Goal: Information Seeking & Learning: Find specific page/section

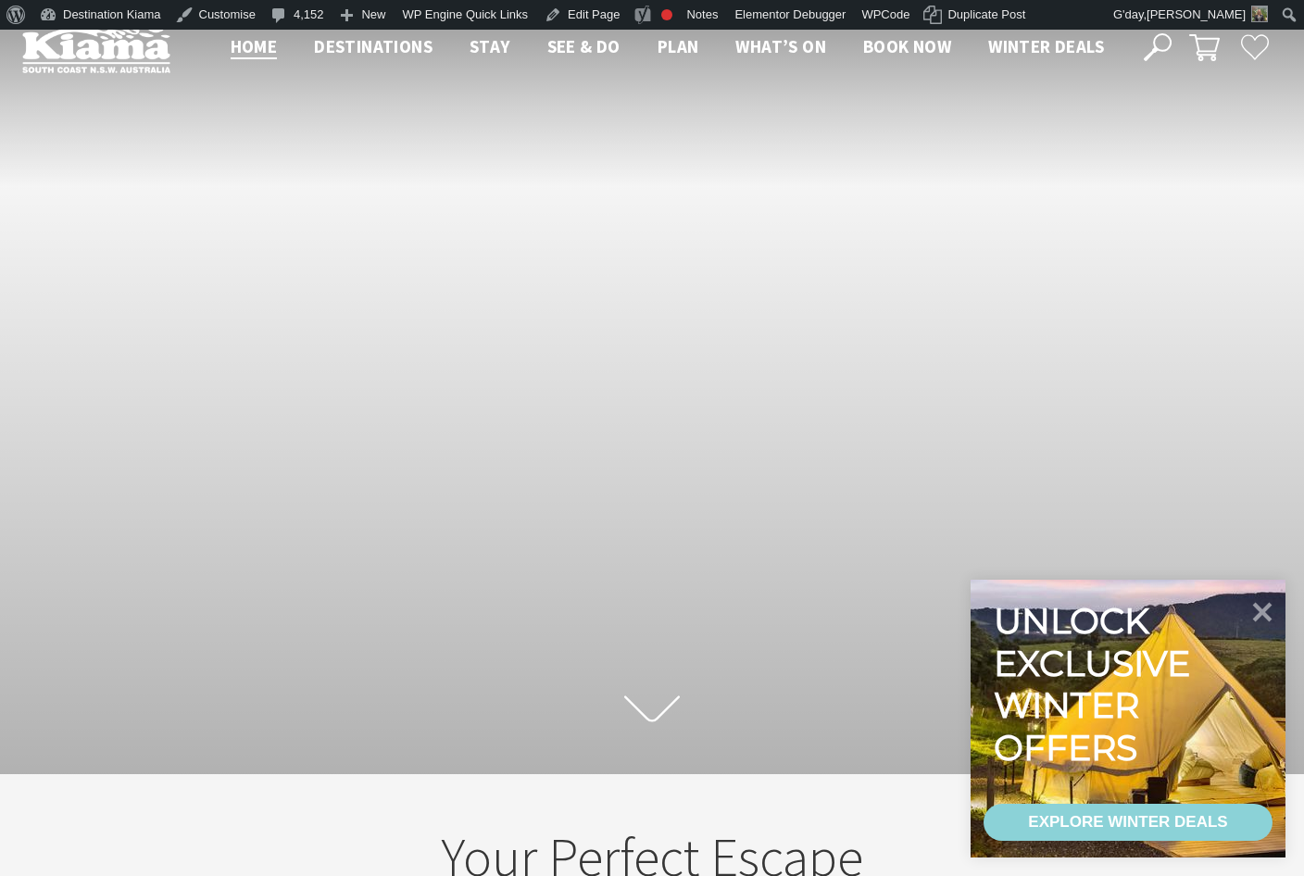
scroll to position [310, 1318]
click at [886, 40] on span "Book now" at bounding box center [907, 46] width 88 height 22
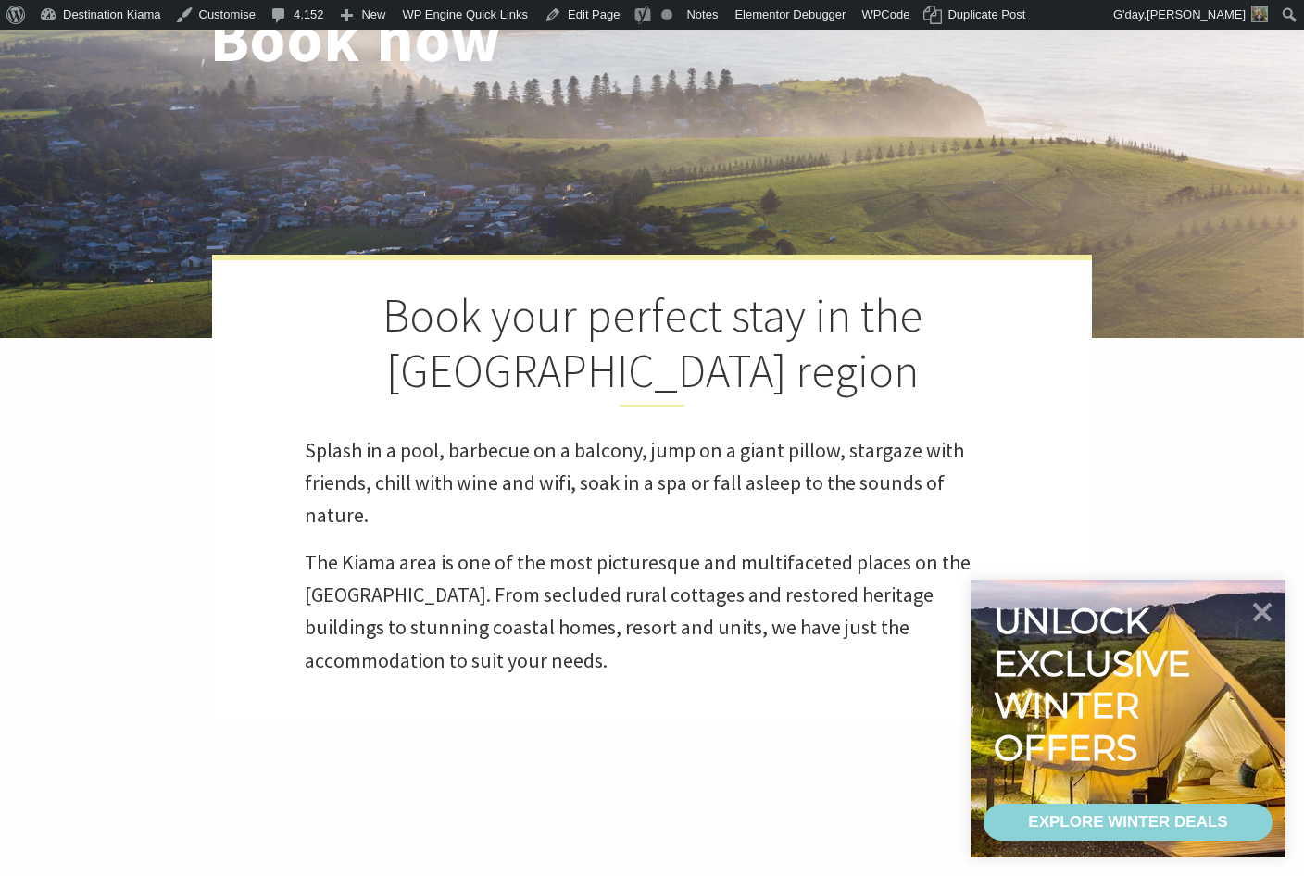
select select "3"
select select "2"
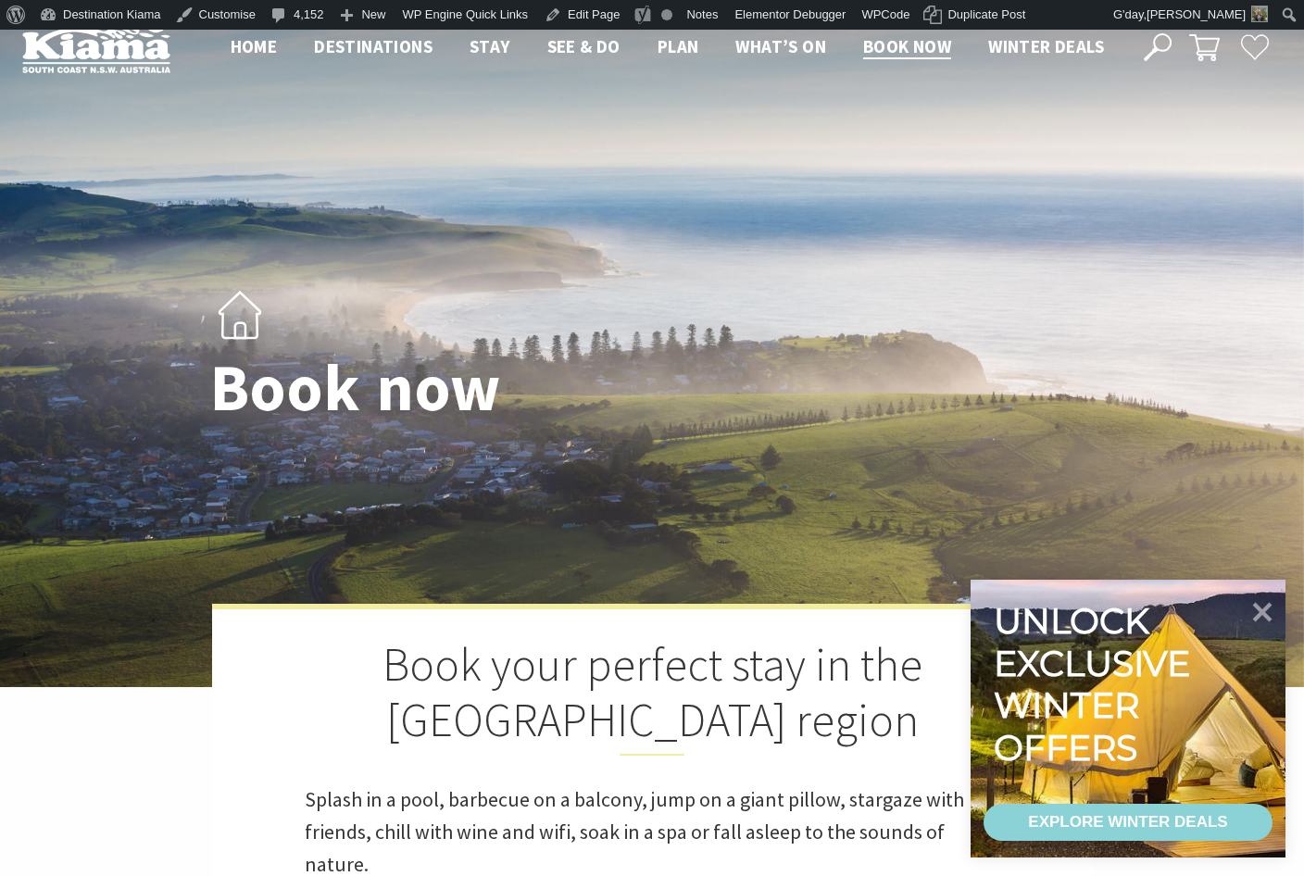
click at [1155, 40] on use at bounding box center [1158, 47] width 28 height 28
select select "3"
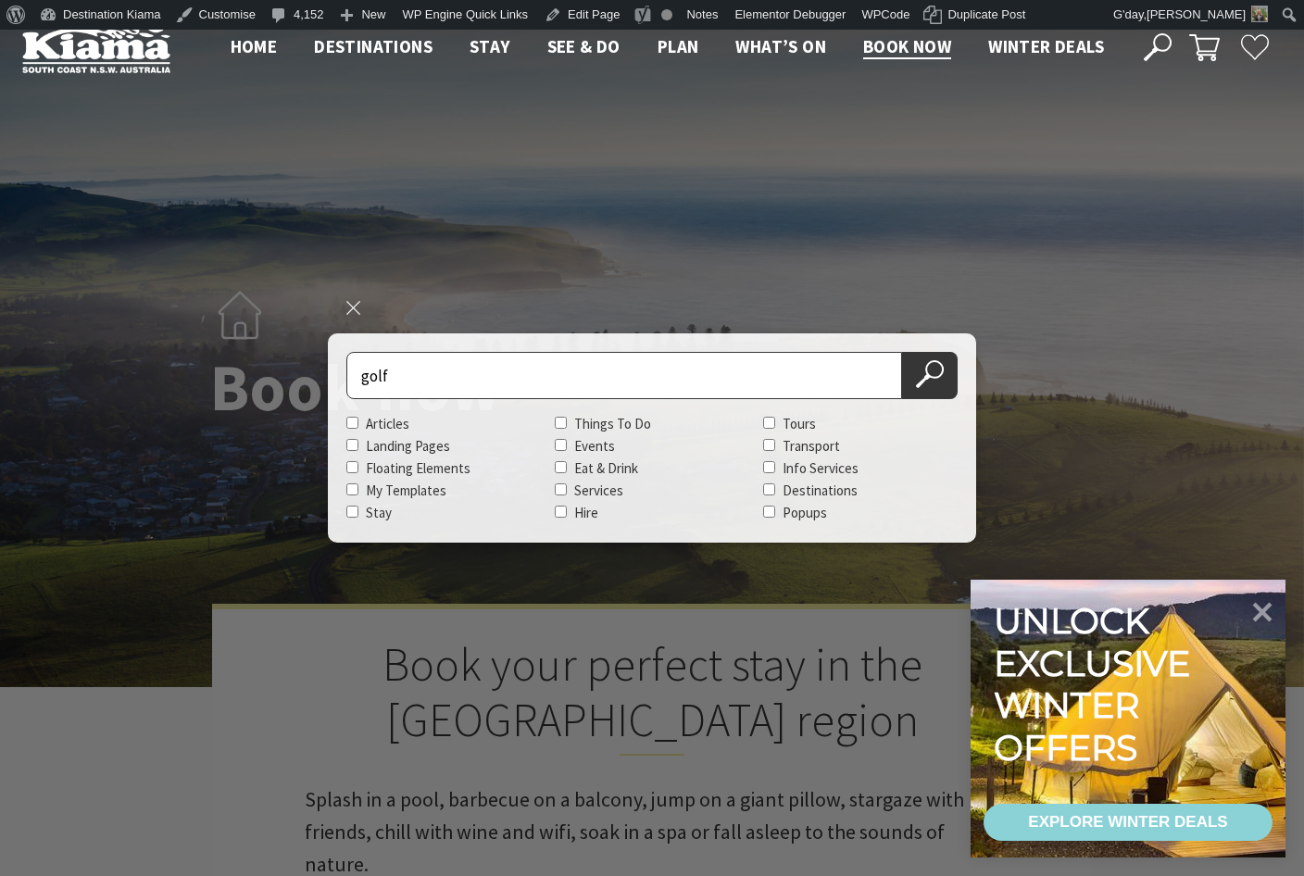
type input "golf"
click at [902, 352] on button "Search Now" at bounding box center [930, 375] width 56 height 47
click at [912, 390] on button "Search Now" at bounding box center [930, 375] width 56 height 47
click at [940, 370] on icon at bounding box center [930, 374] width 28 height 28
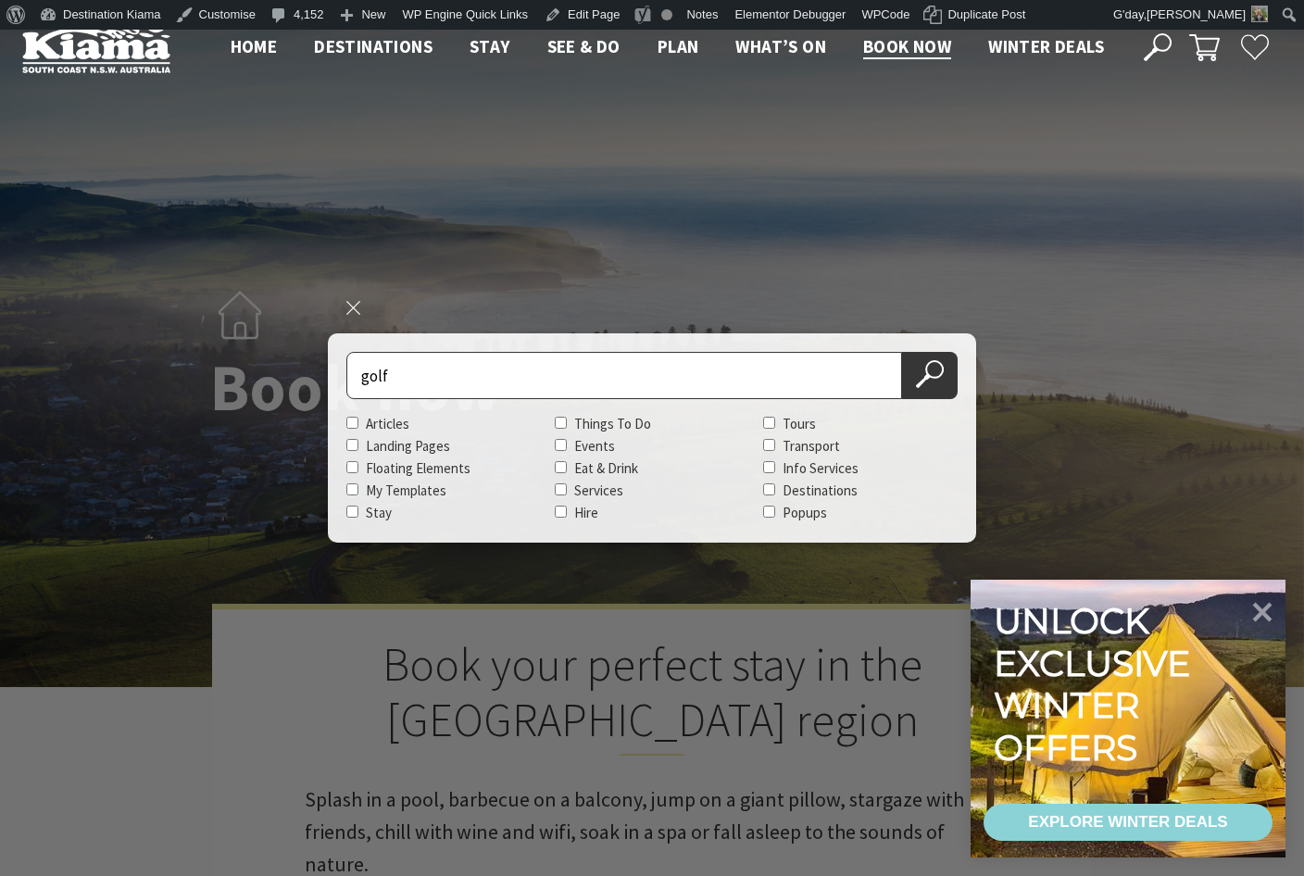
click at [965, 373] on div "Close search Search for golf Articles Landing Pages Floating Elements My Templa…" at bounding box center [652, 437] width 648 height 209
click at [1257, 614] on div "Unlock exclusive winter offers EXPLORE WINTER DEALS" at bounding box center [1146, 737] width 315 height 278
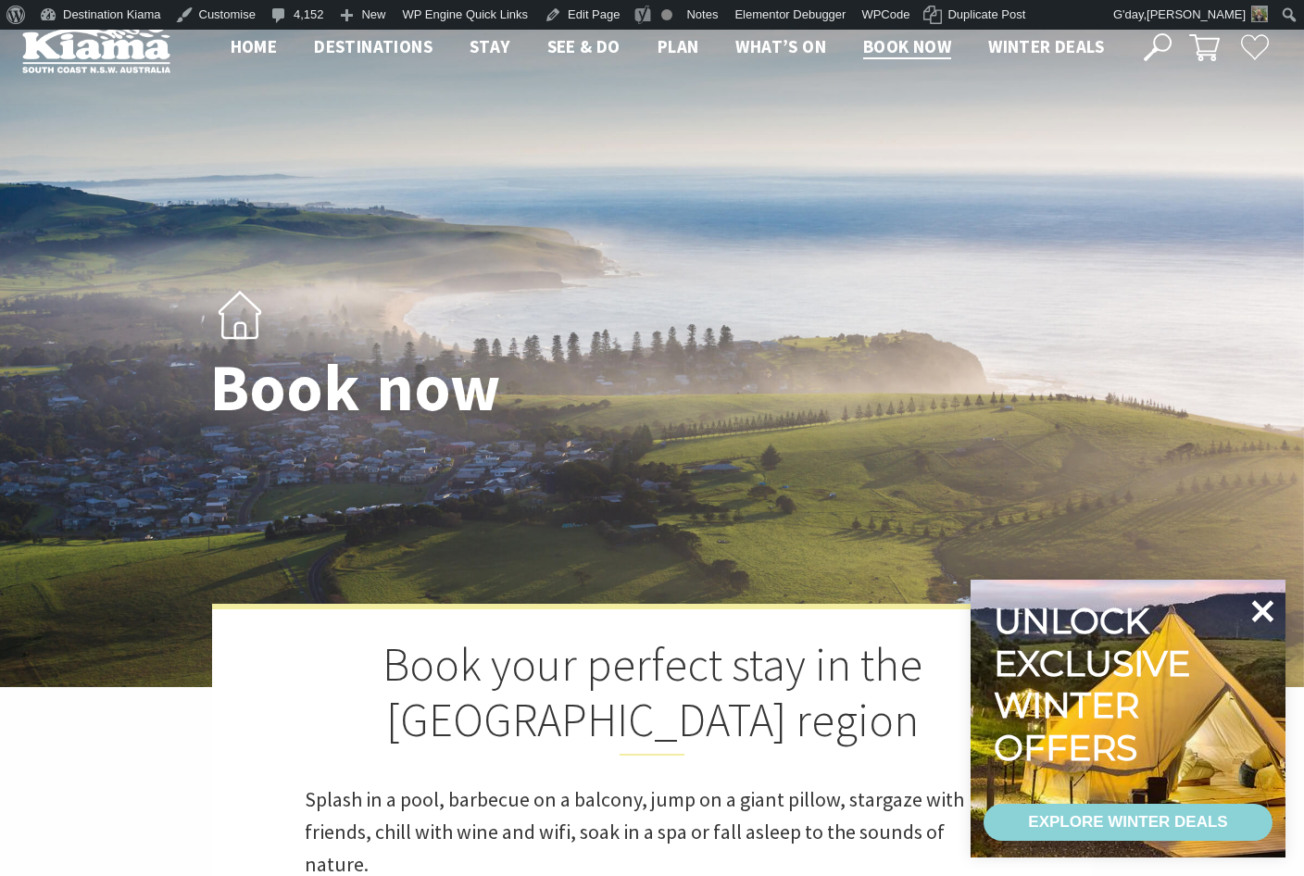
click at [1268, 607] on icon at bounding box center [1263, 611] width 22 height 22
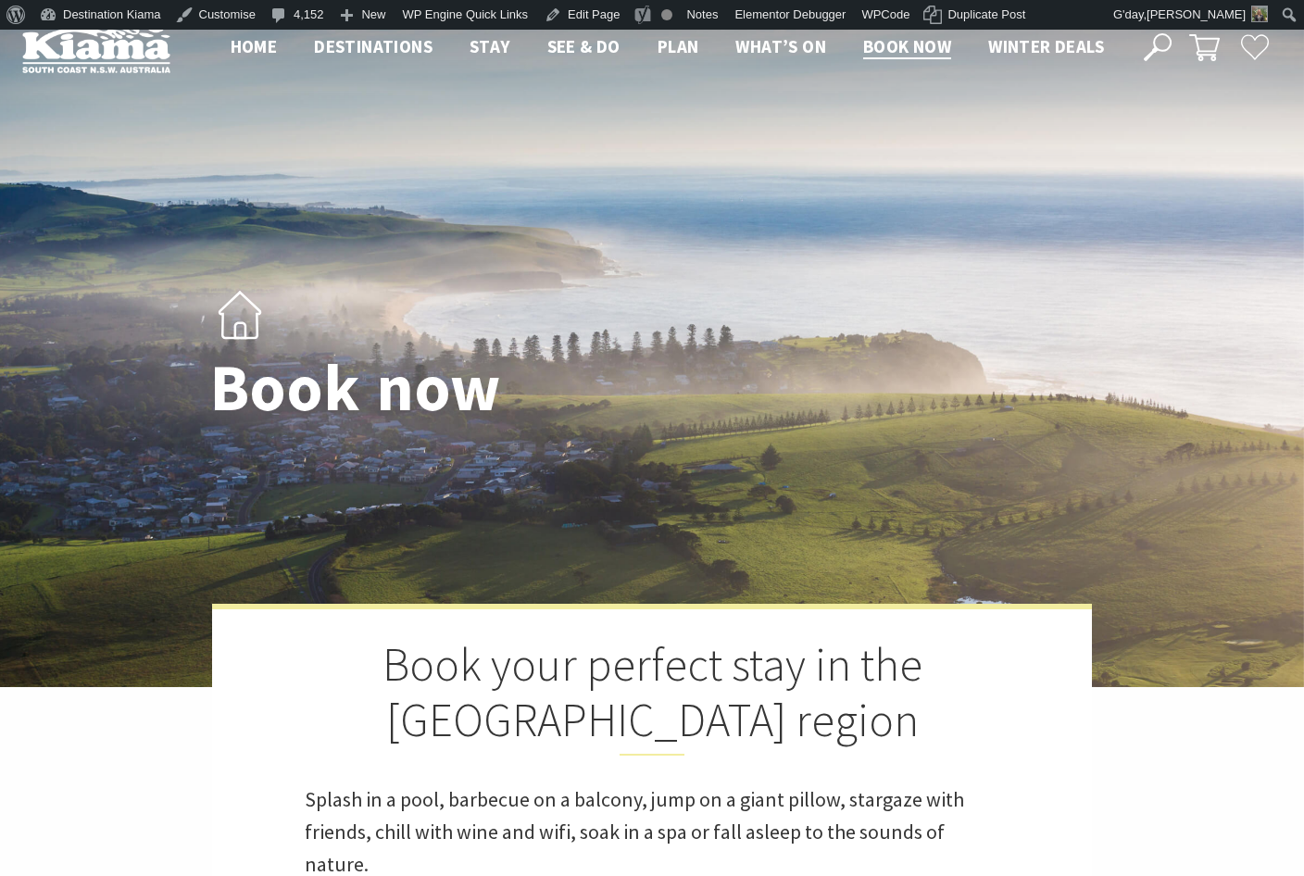
click at [1141, 44] on div "Close Nav Home Destinations Towns & Villages Kiama Gerringong Gerroa Jamberoo M…" at bounding box center [746, 47] width 1069 height 31
click at [1163, 50] on use at bounding box center [1158, 47] width 28 height 28
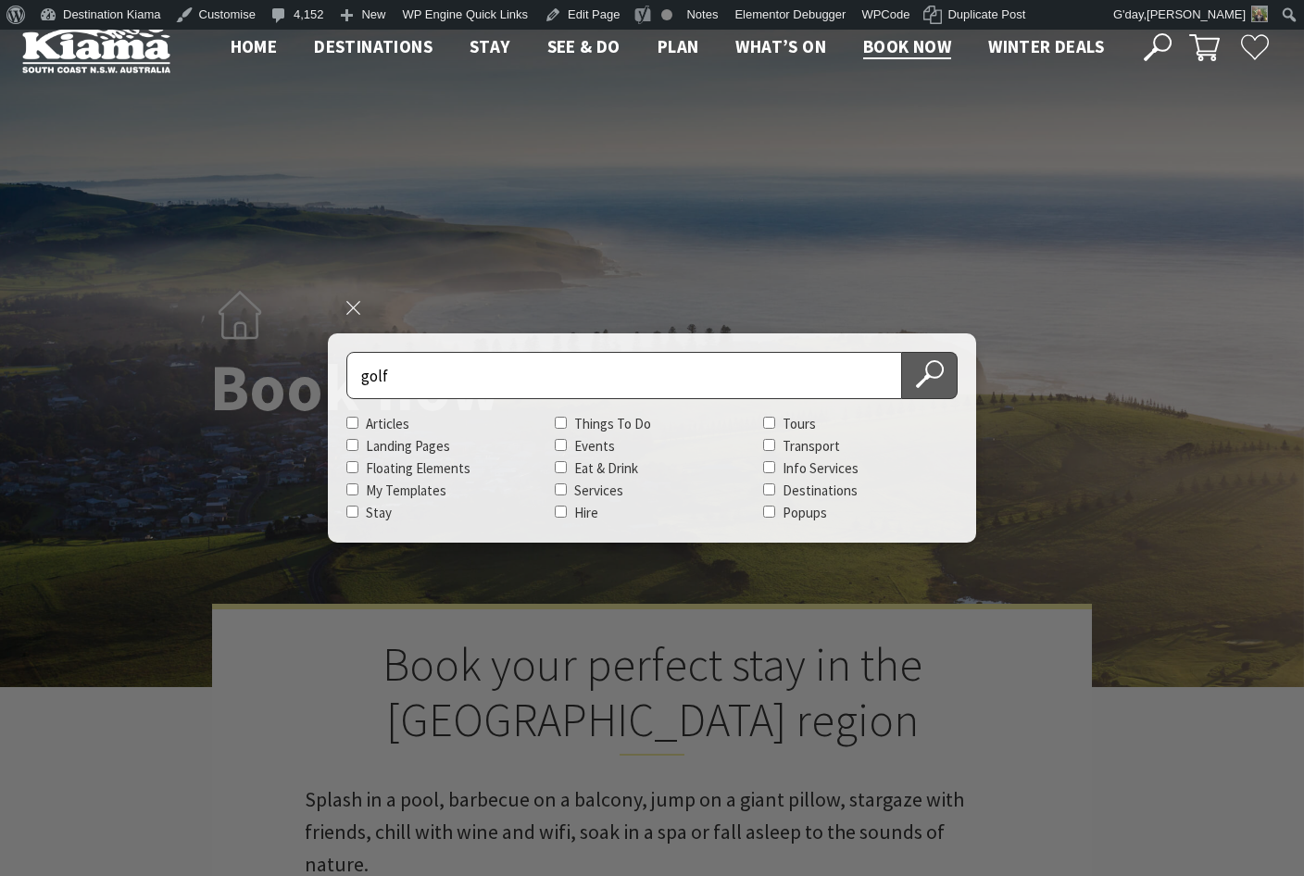
click at [919, 379] on icon at bounding box center [930, 374] width 28 height 28
click at [928, 379] on icon at bounding box center [930, 374] width 28 height 28
click at [367, 425] on label "Articles" at bounding box center [388, 424] width 44 height 18
click at [358, 425] on input "Articles" at bounding box center [352, 423] width 12 height 12
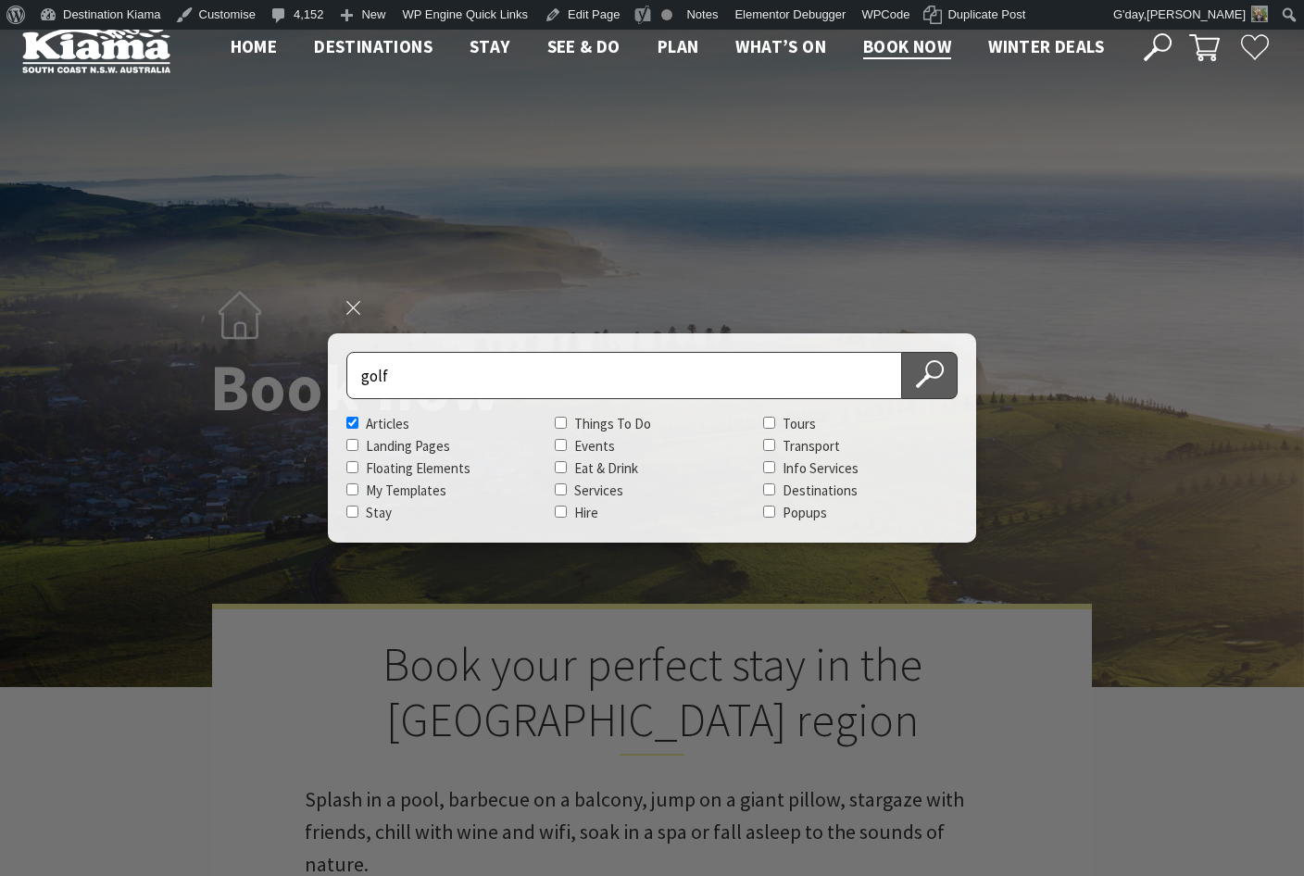
click at [923, 390] on button "Search Now" at bounding box center [930, 375] width 56 height 47
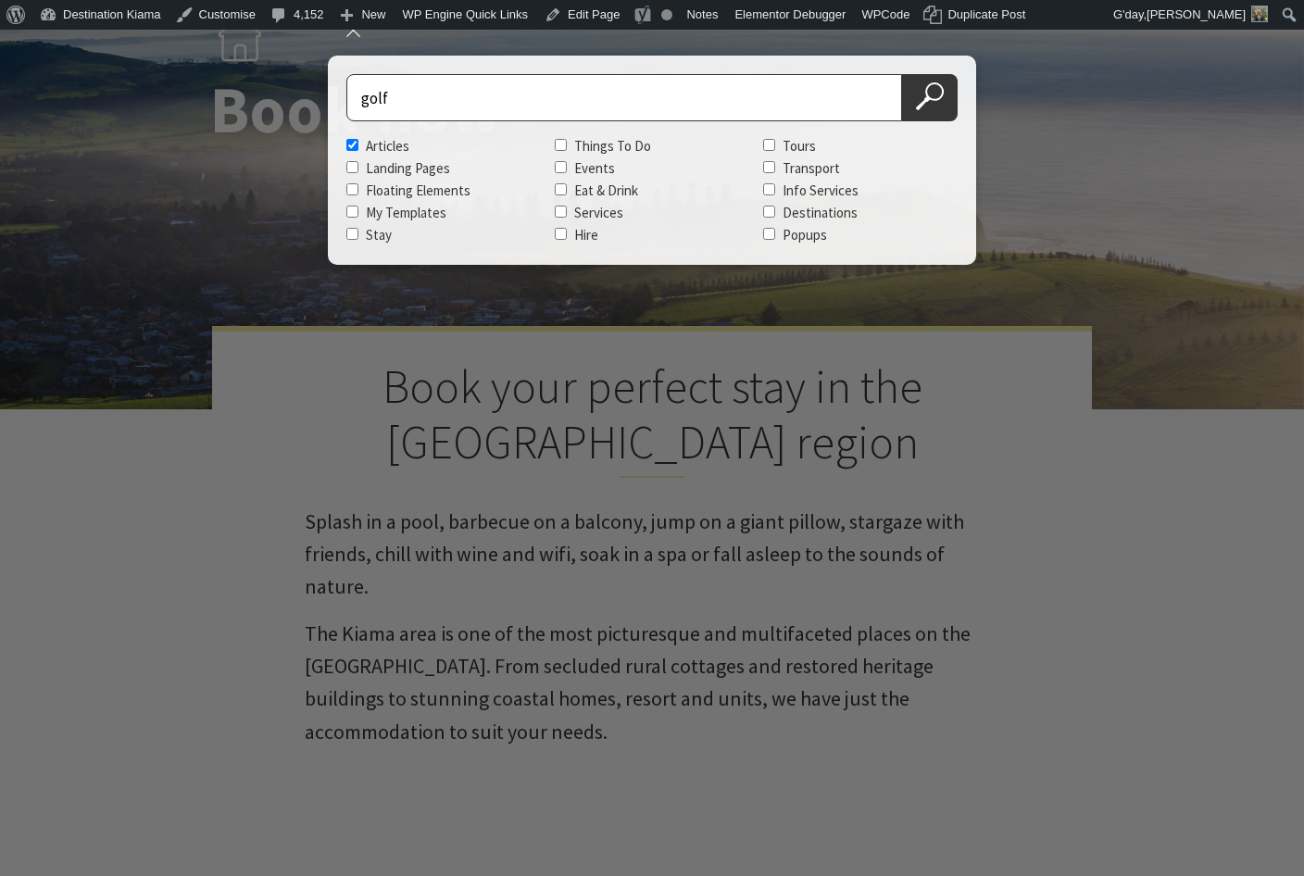
scroll to position [93, 0]
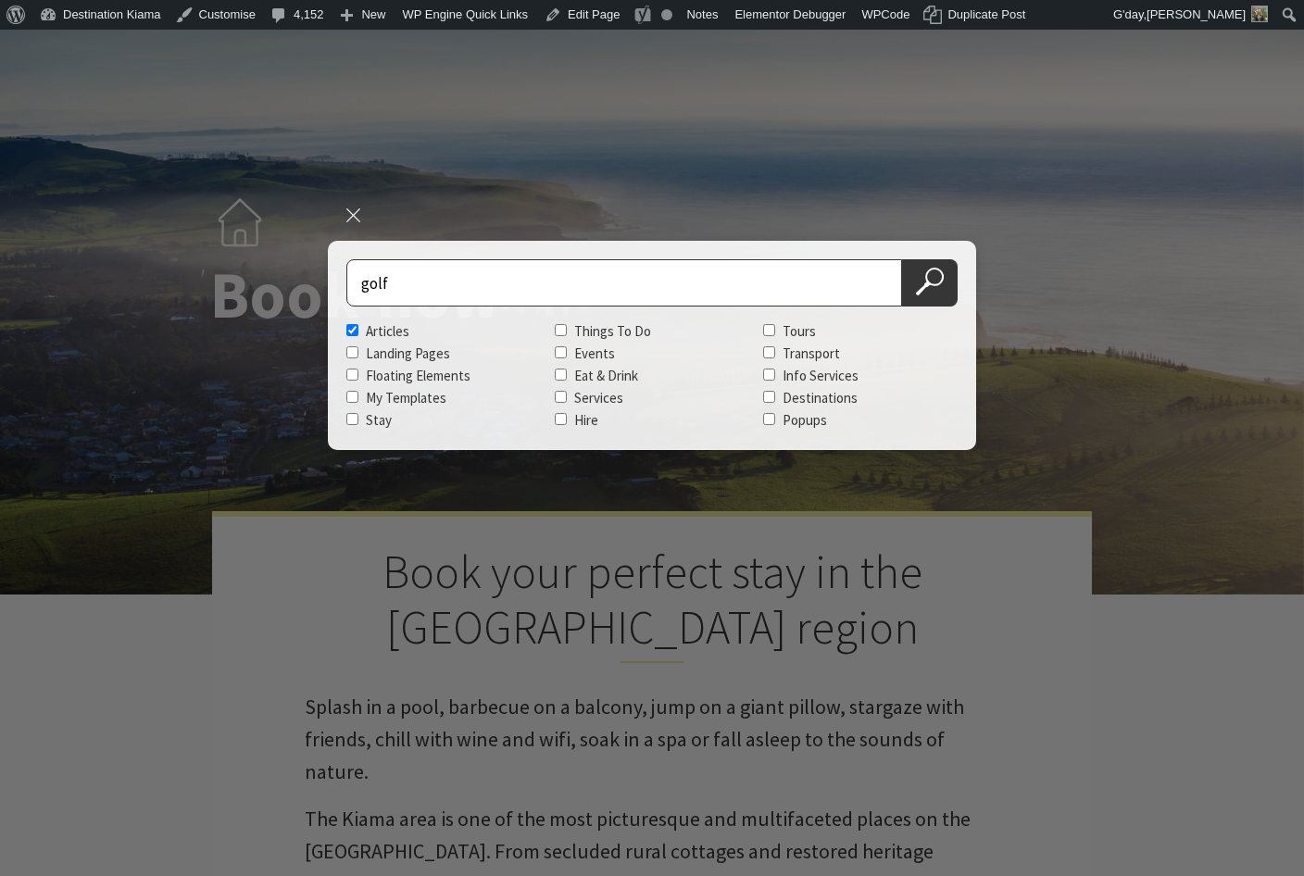
click at [346, 326] on input "Articles" at bounding box center [352, 330] width 12 height 12
checkbox input "false"
click at [944, 288] on button "Search Now" at bounding box center [930, 282] width 56 height 47
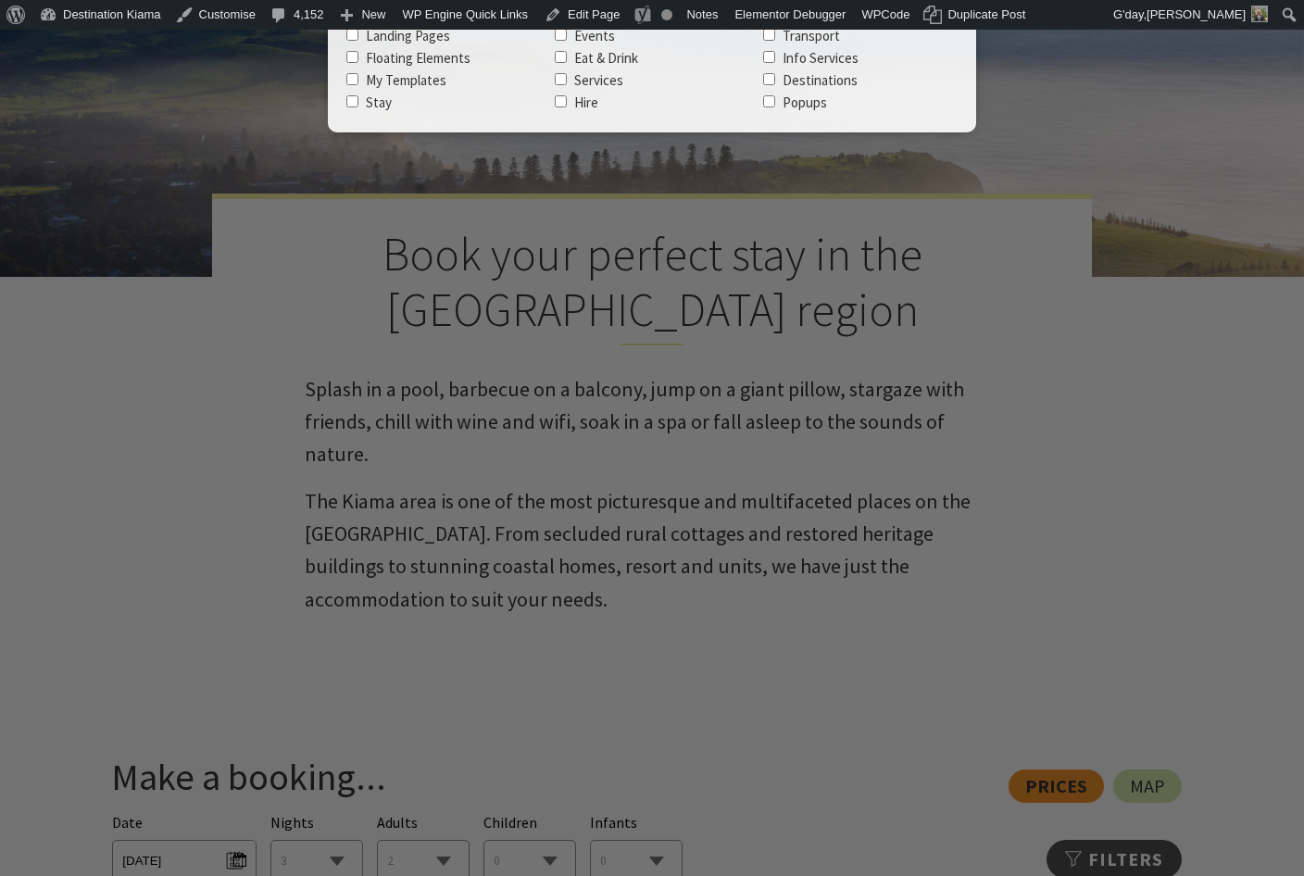
scroll to position [0, 0]
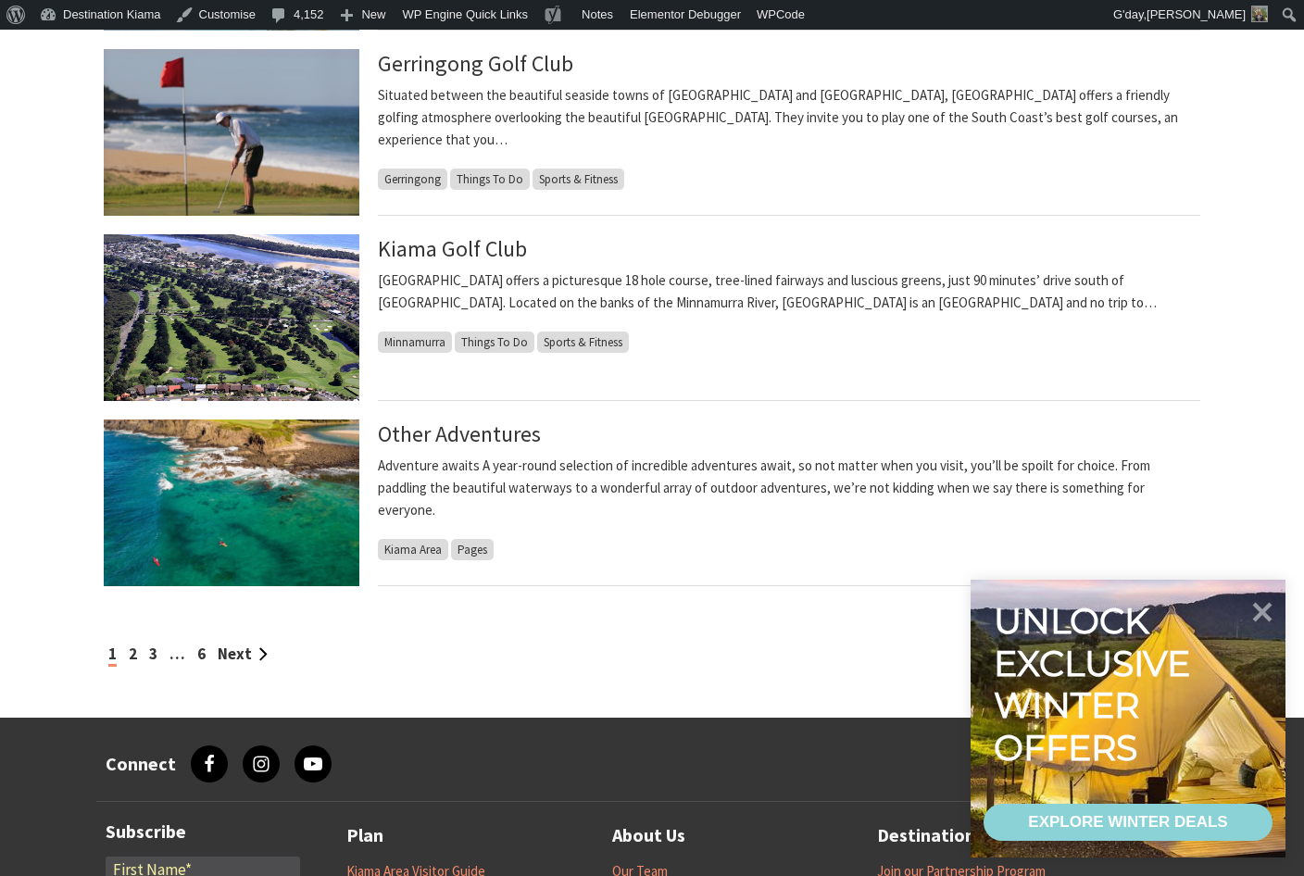
scroll to position [1574, 0]
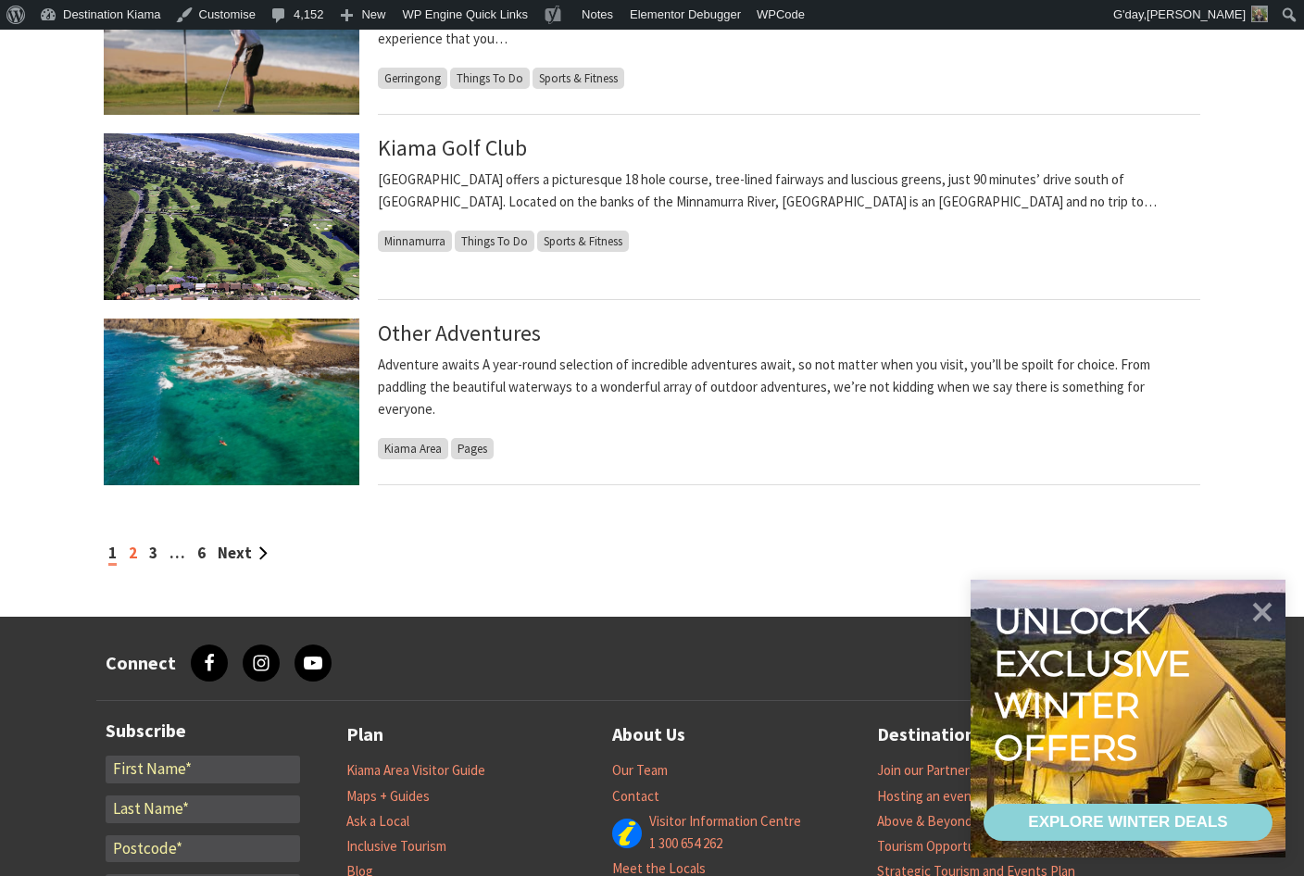
click at [132, 556] on link "2" at bounding box center [133, 553] width 8 height 20
click at [1258, 614] on icon at bounding box center [1263, 611] width 22 height 22
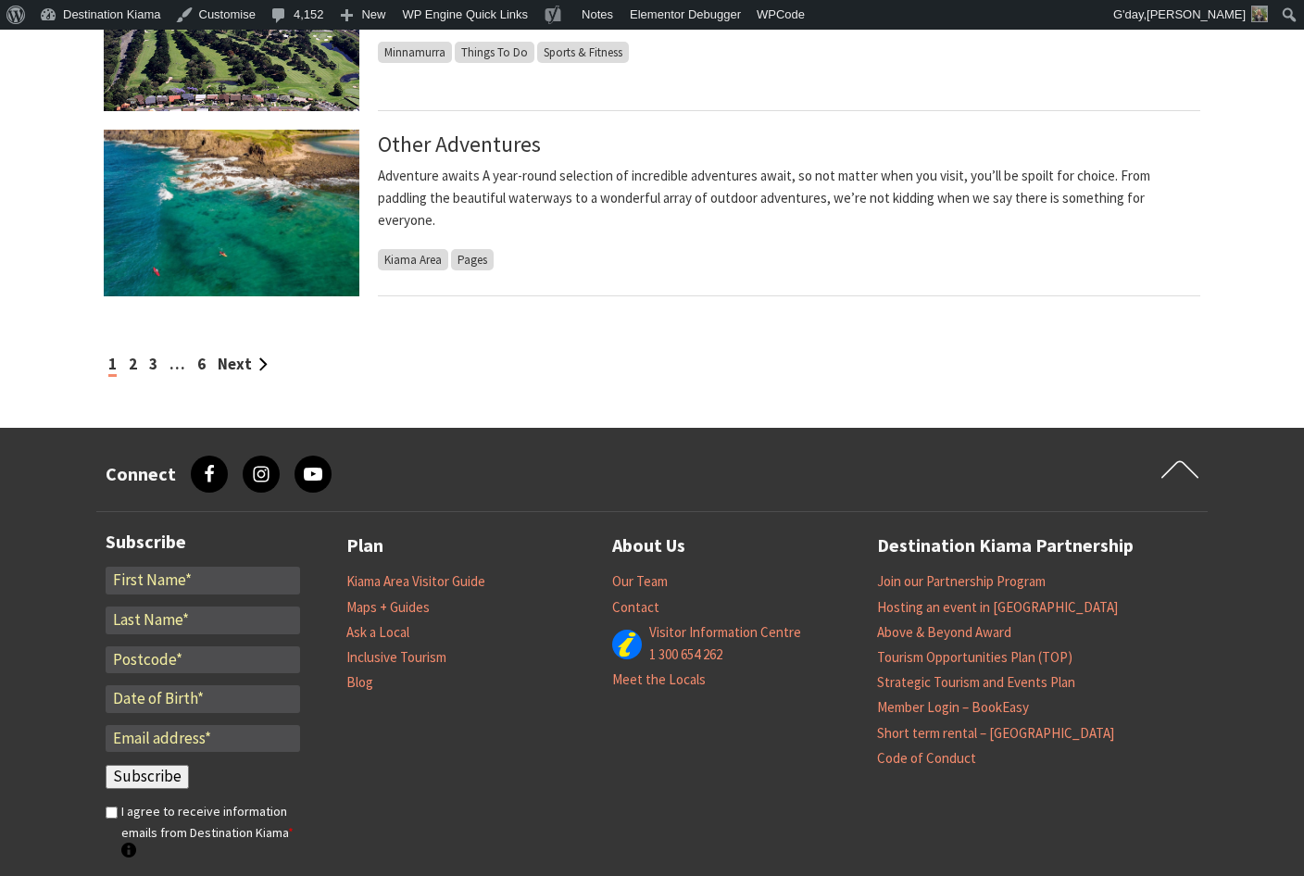
scroll to position [1852, 0]
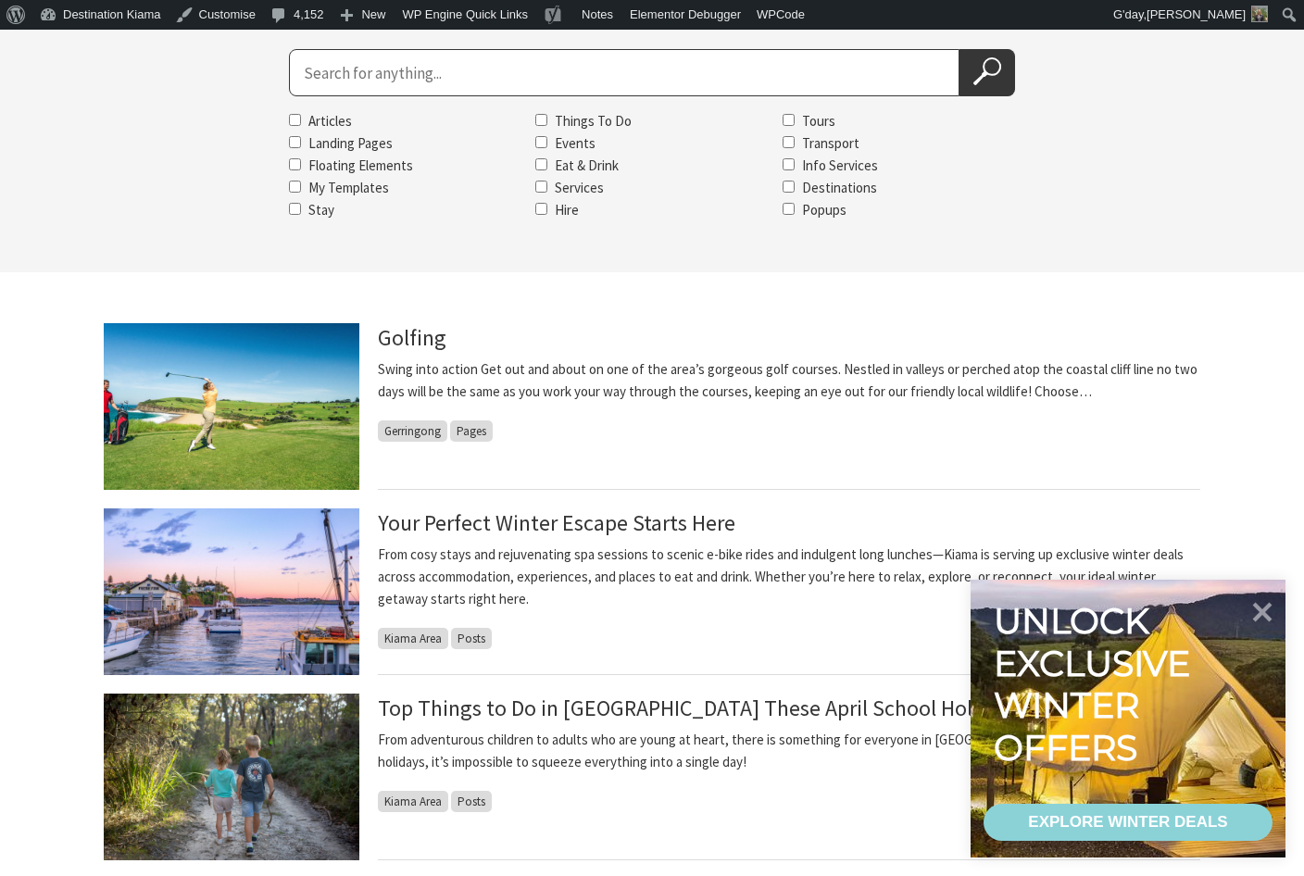
scroll to position [278, 0]
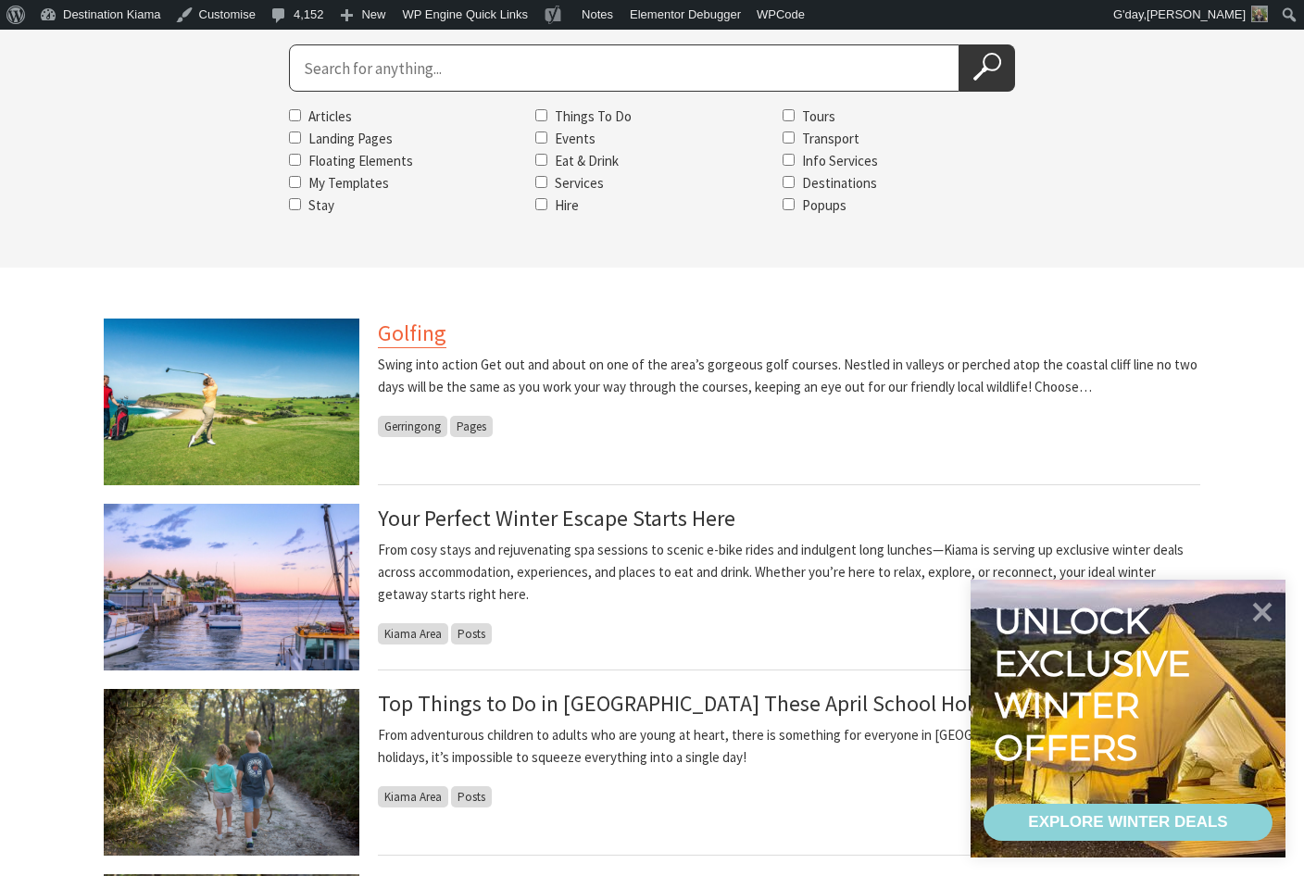
click at [409, 333] on link "Golfing" at bounding box center [412, 334] width 69 height 30
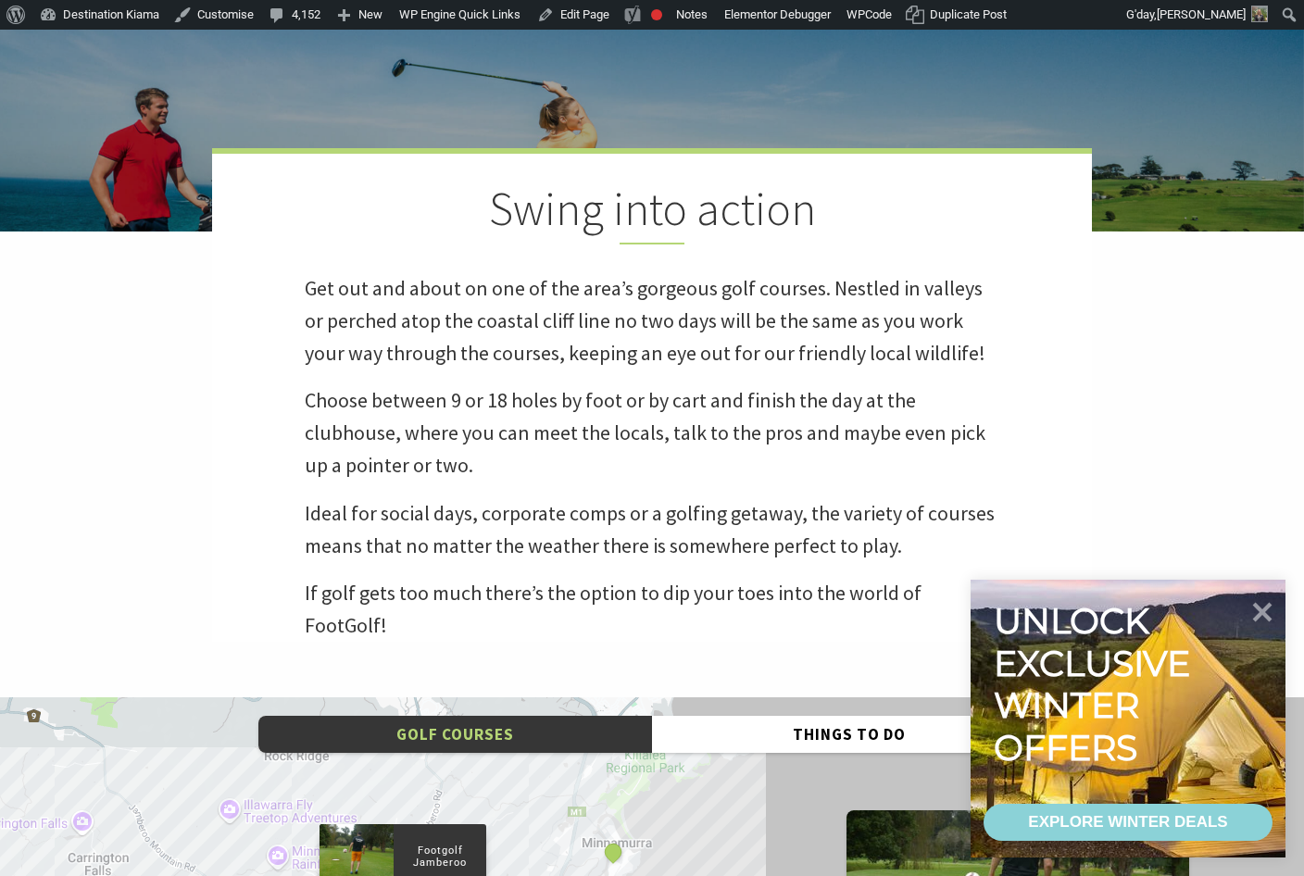
scroll to position [648, 0]
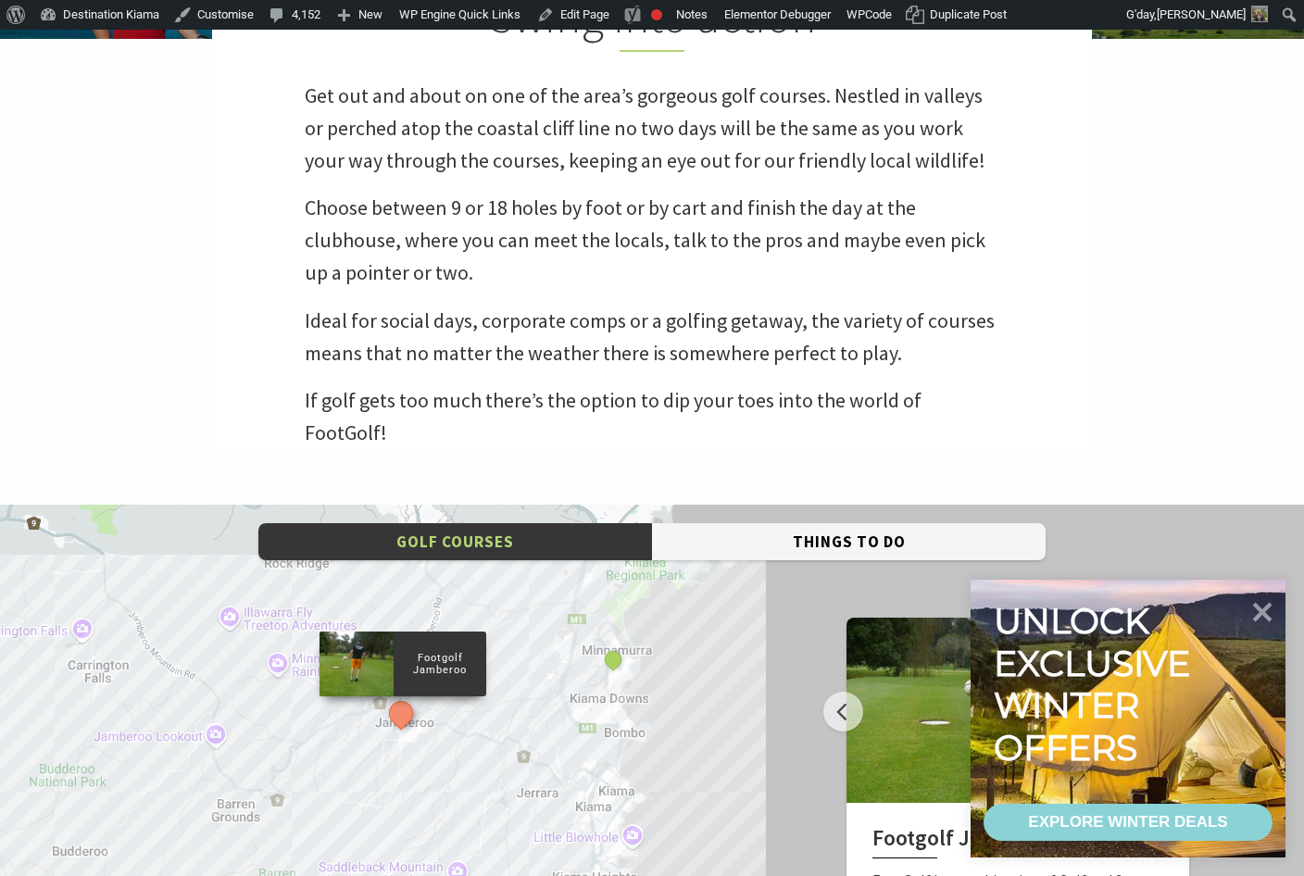
click at [873, 523] on button "Things To Do" at bounding box center [849, 542] width 394 height 38
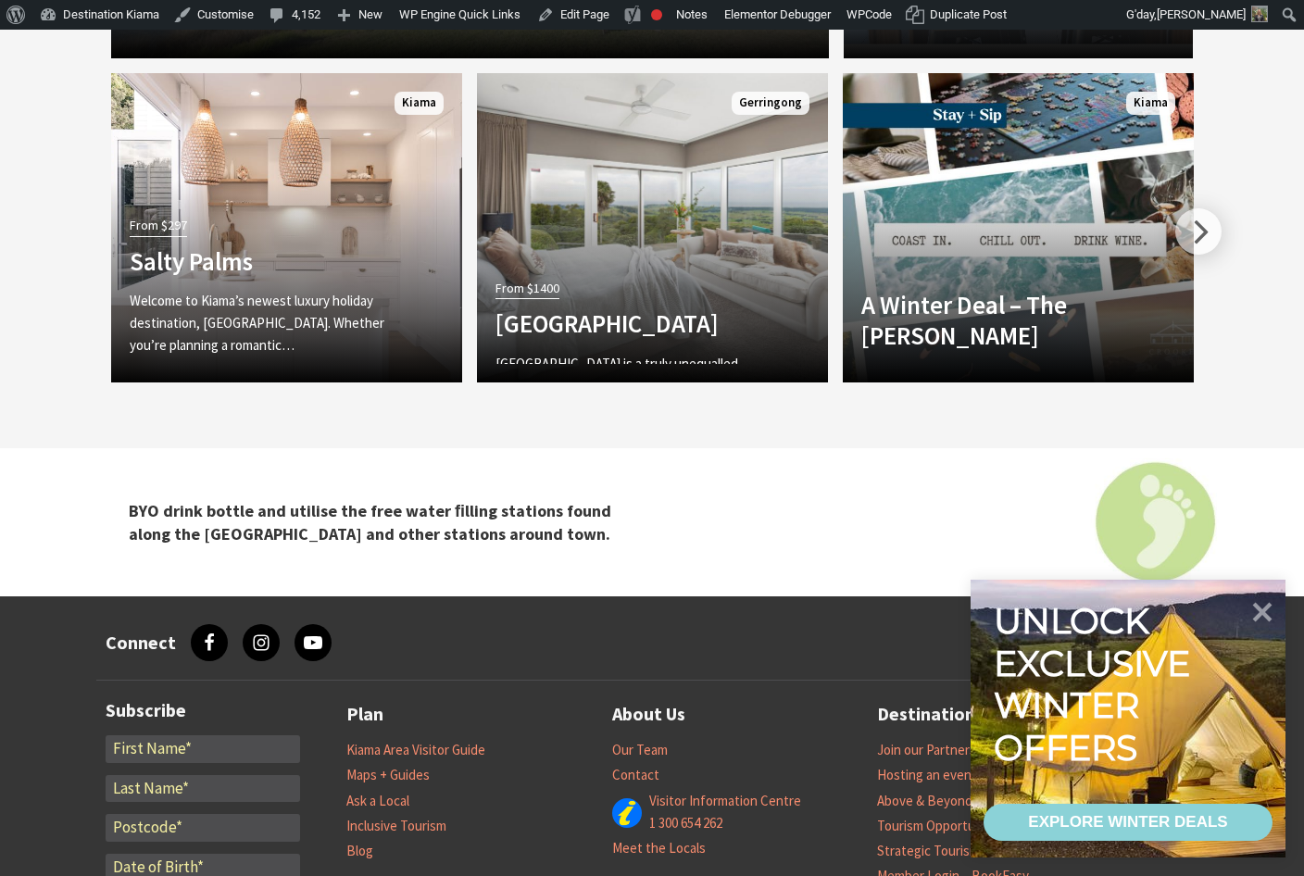
scroll to position [2639, 0]
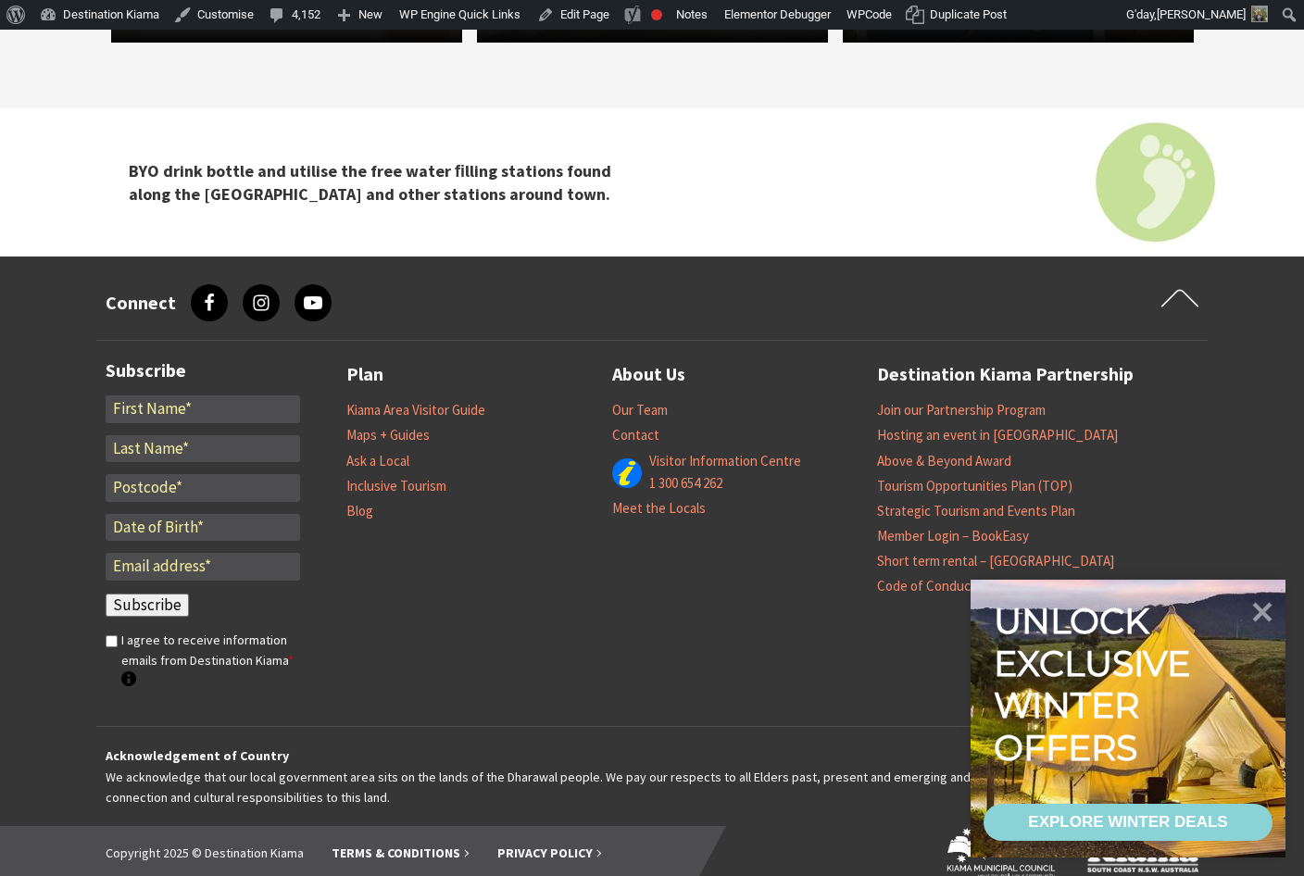
click at [356, 498] on li "Blog" at bounding box center [479, 510] width 266 height 25
click at [363, 502] on link "Blog" at bounding box center [359, 511] width 27 height 19
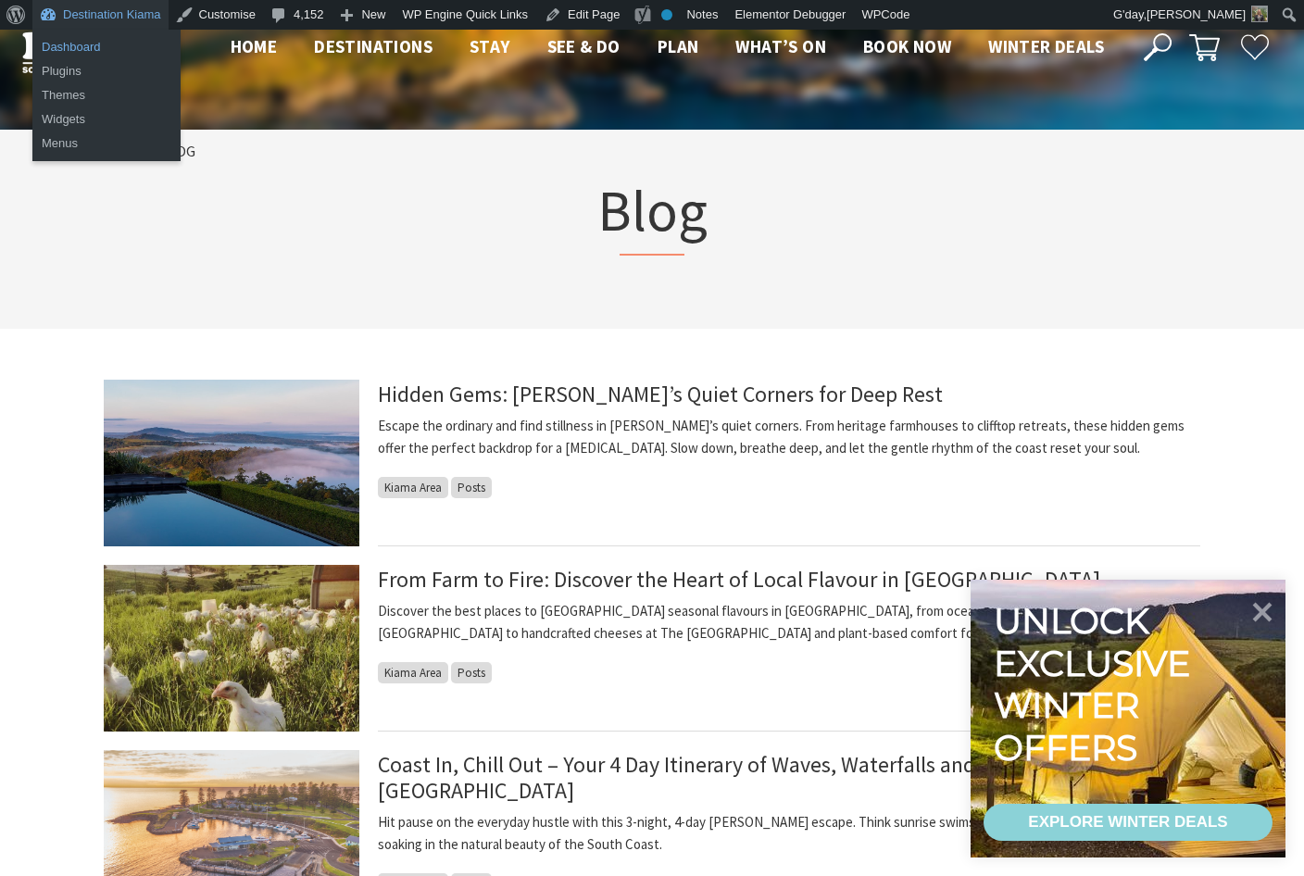
click at [93, 43] on link "Dashboard" at bounding box center [106, 47] width 148 height 24
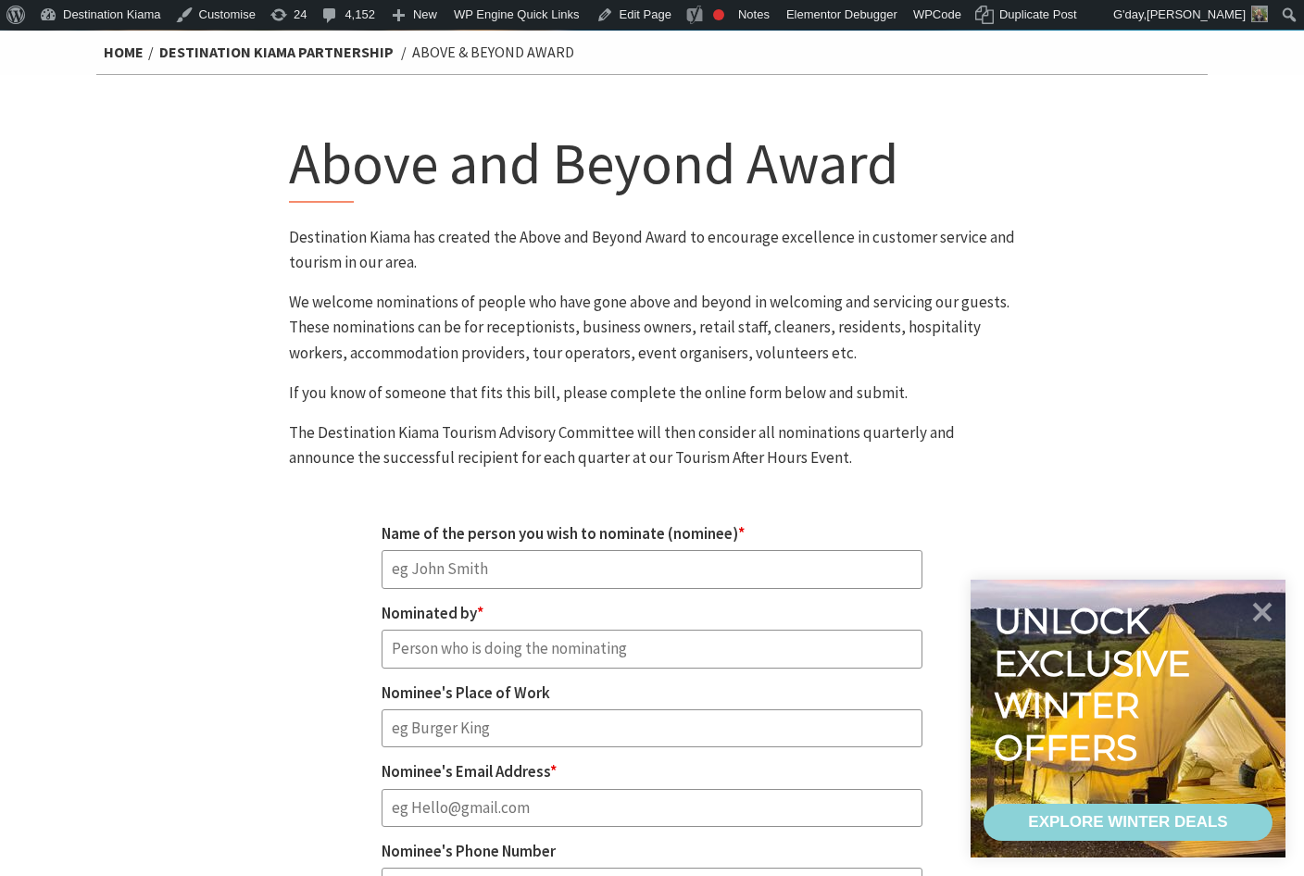
scroll to position [93, 0]
